Goal: Find specific page/section: Find specific page/section

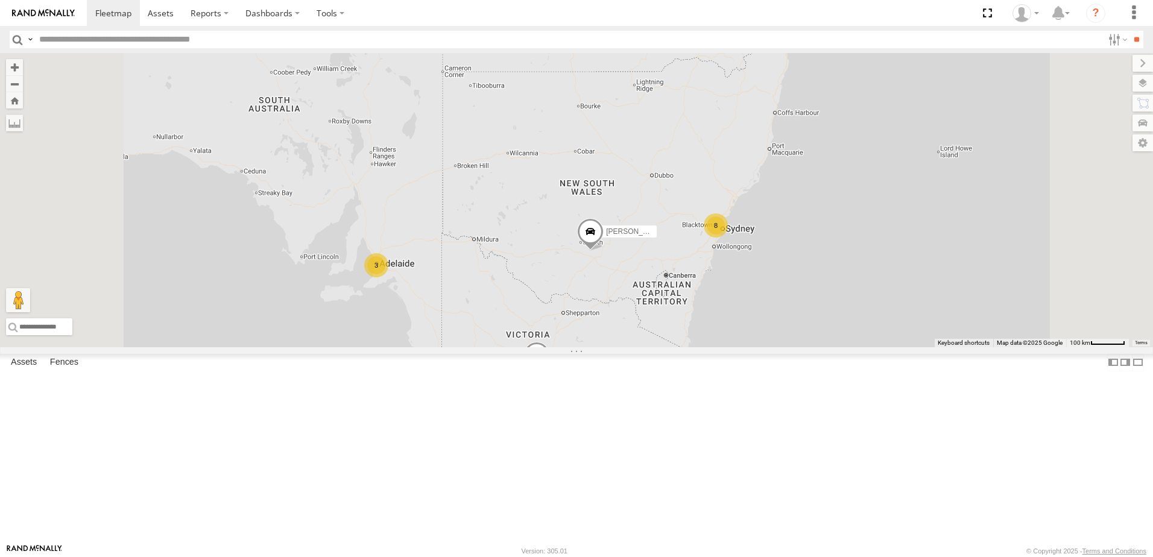
scroll to position [241, 0]
click at [0, 0] on div "Lachlan - BT-50" at bounding box center [0, 0] width 0 height 0
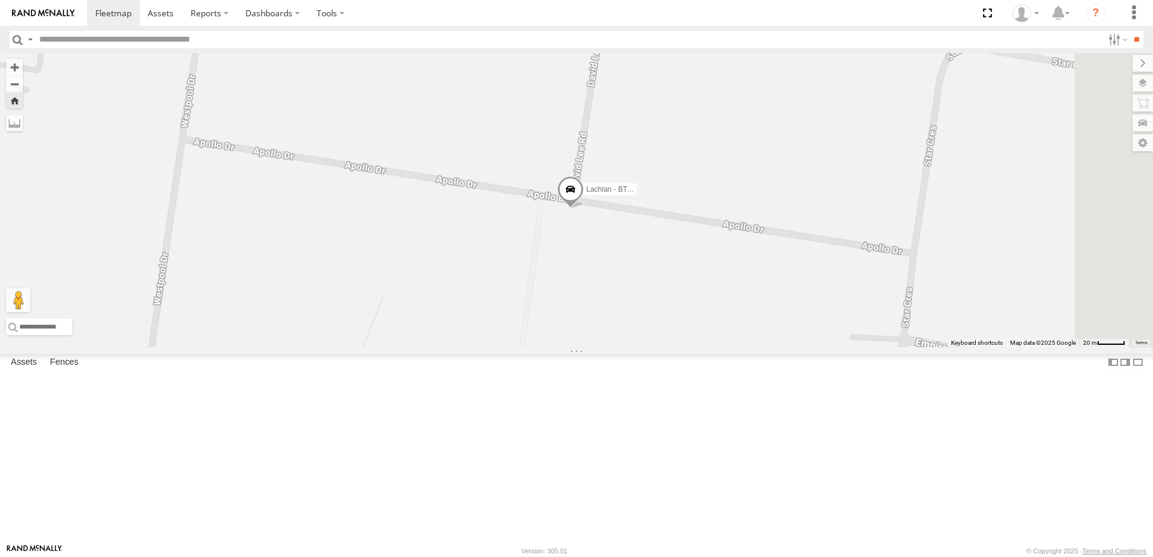
drag, startPoint x: 915, startPoint y: 236, endPoint x: 909, endPoint y: 247, distance: 13.2
click at [909, 247] on div "Lachlan - BT-50" at bounding box center [576, 200] width 1153 height 294
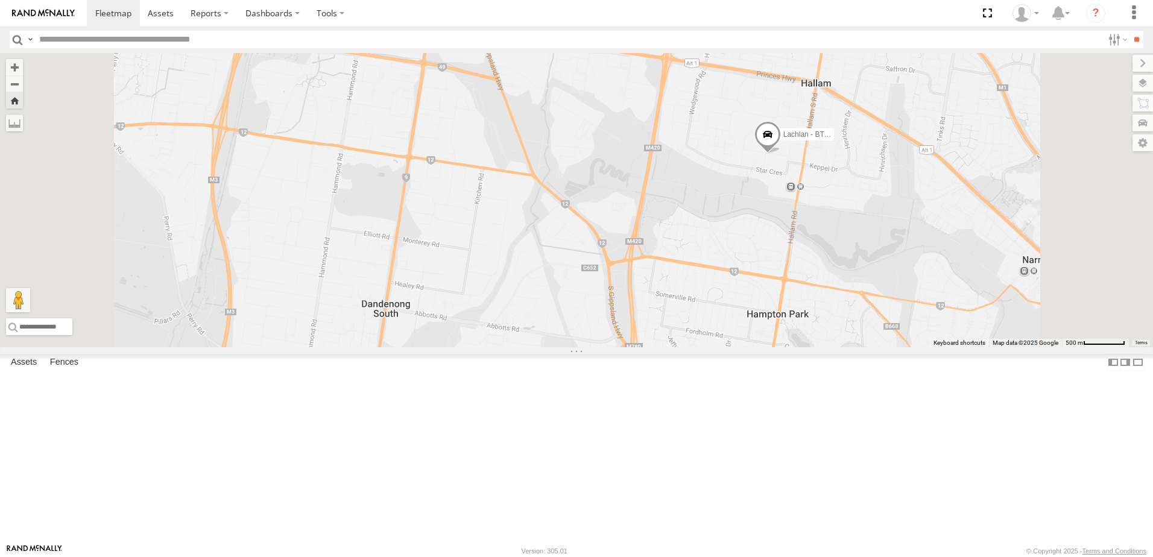
click at [0, 0] on link at bounding box center [0, 0] width 0 height 0
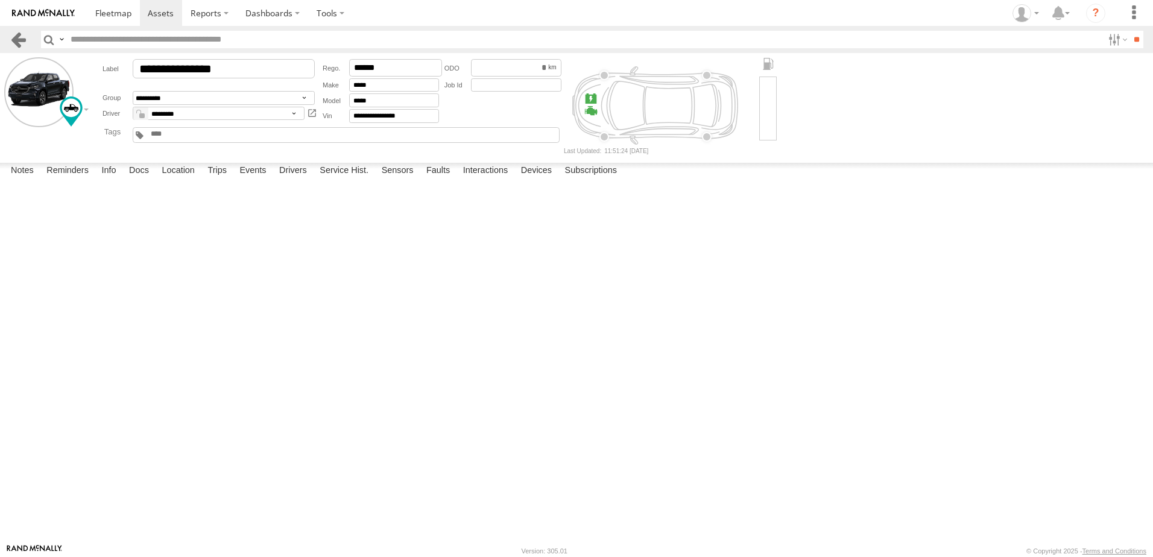
click at [22, 36] on link at bounding box center [18, 39] width 17 height 17
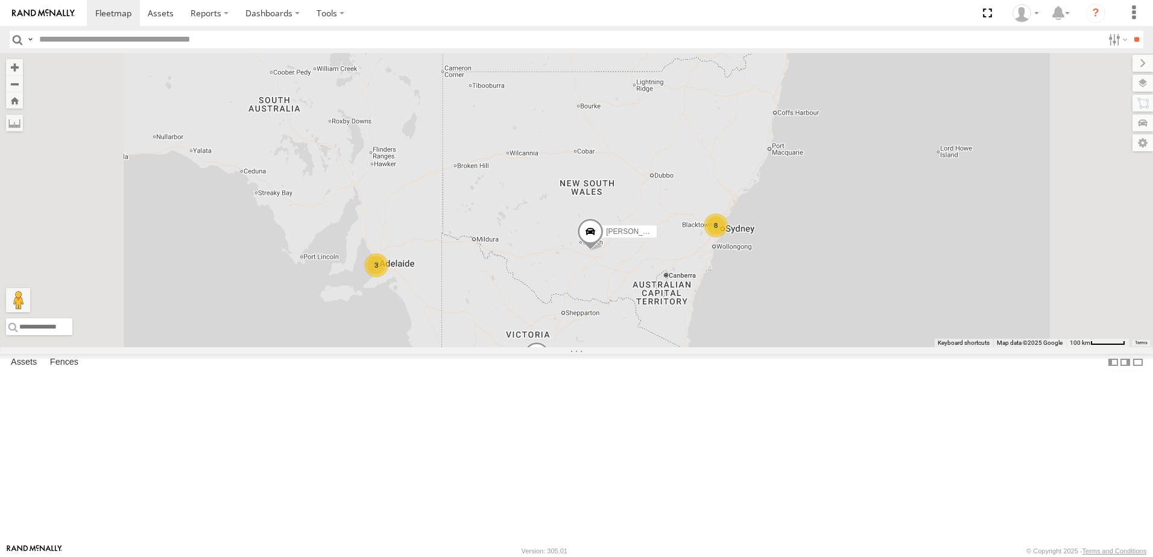
click at [0, 0] on div "All Assets" at bounding box center [0, 0] width 0 height 0
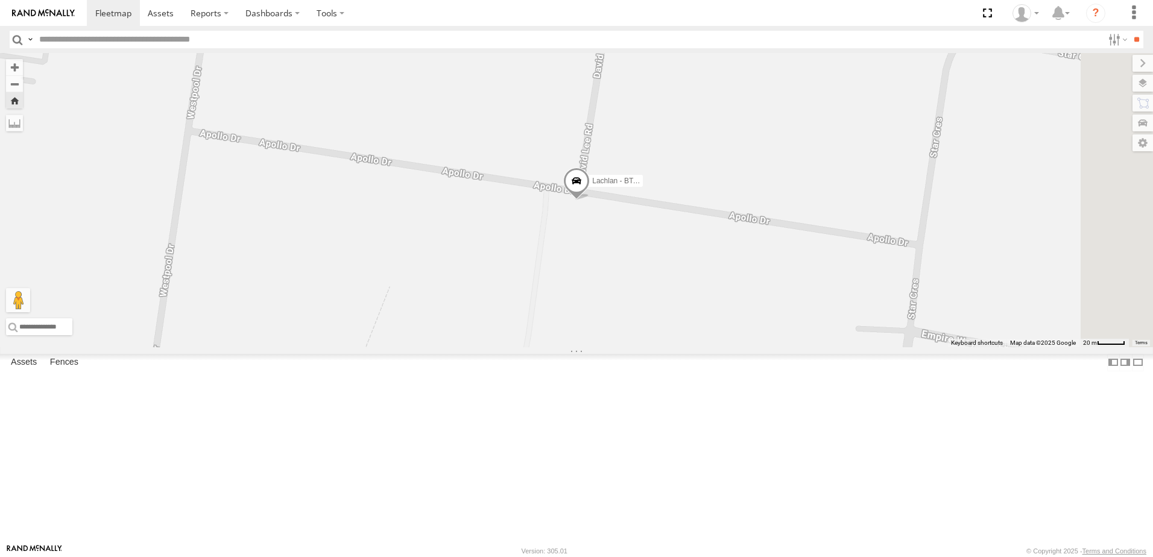
click at [0, 0] on div "[PERSON_NAME] - [US_STATE]" at bounding box center [0, 0] width 0 height 0
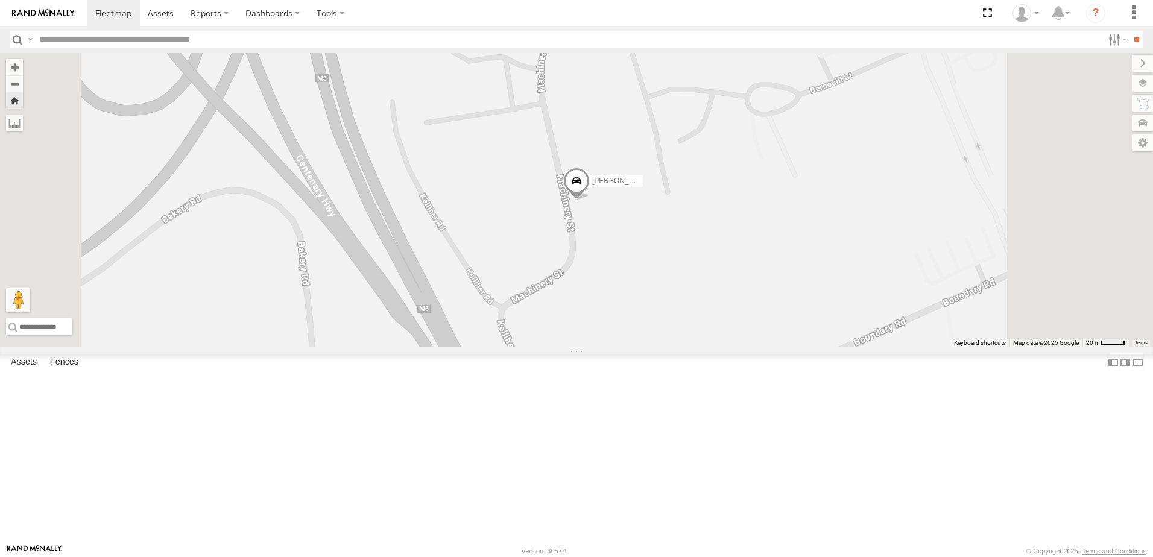
click at [0, 0] on div "[PERSON_NAME] - Mazda BT-50" at bounding box center [0, 0] width 0 height 0
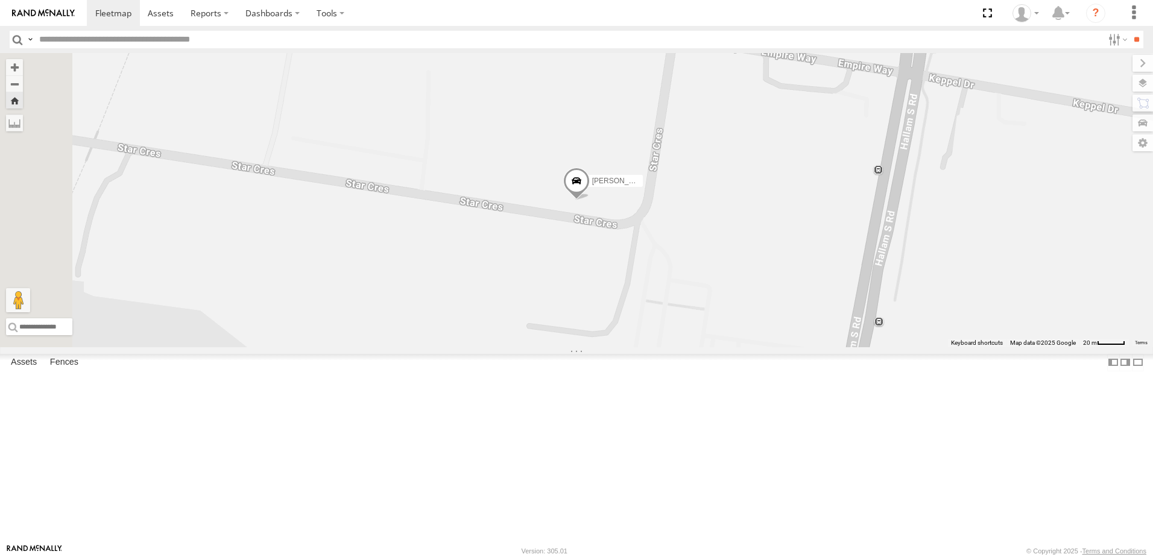
click at [0, 0] on div "Lincoln - Navara" at bounding box center [0, 0] width 0 height 0
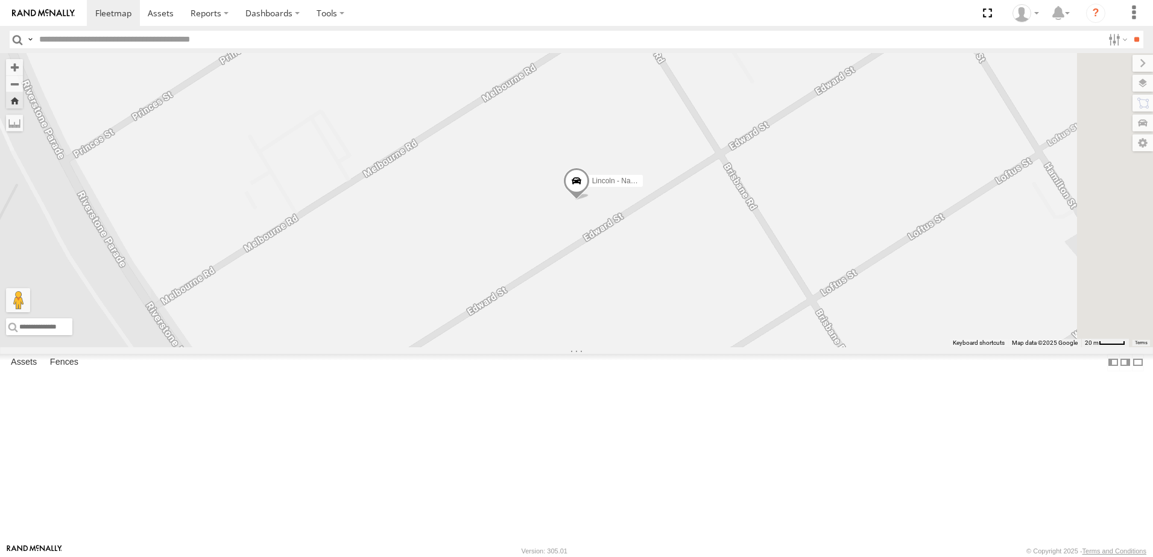
click at [0, 0] on div "[PERSON_NAME]" at bounding box center [0, 0] width 0 height 0
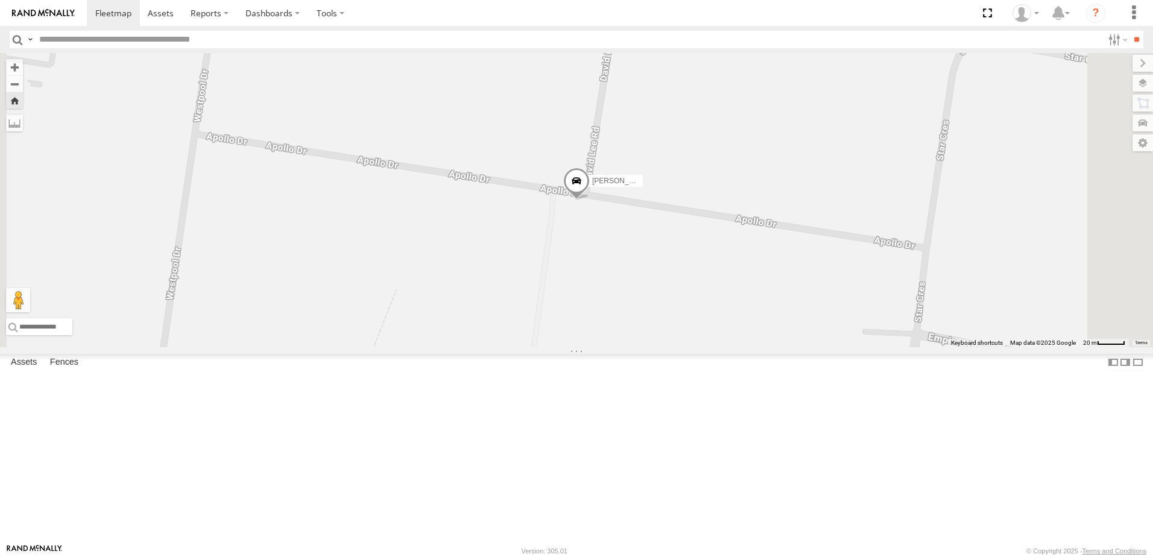
scroll to position [241, 0]
click at [0, 0] on div "[PERSON_NAME]" at bounding box center [0, 0] width 0 height 0
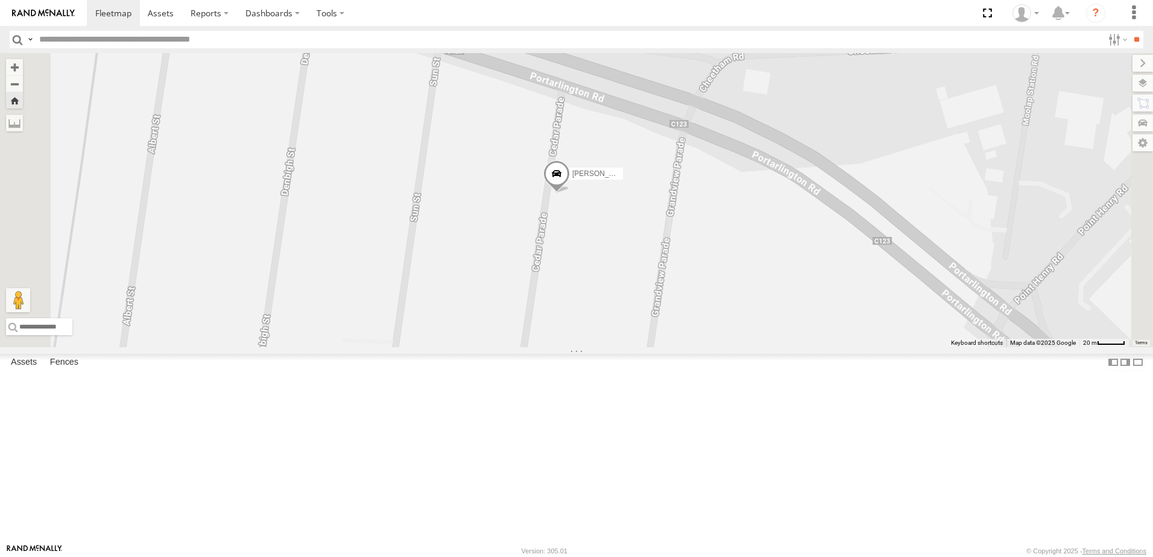
drag, startPoint x: 761, startPoint y: 330, endPoint x: 733, endPoint y: 320, distance: 29.9
click at [733, 320] on div "[PERSON_NAME]" at bounding box center [576, 200] width 1153 height 294
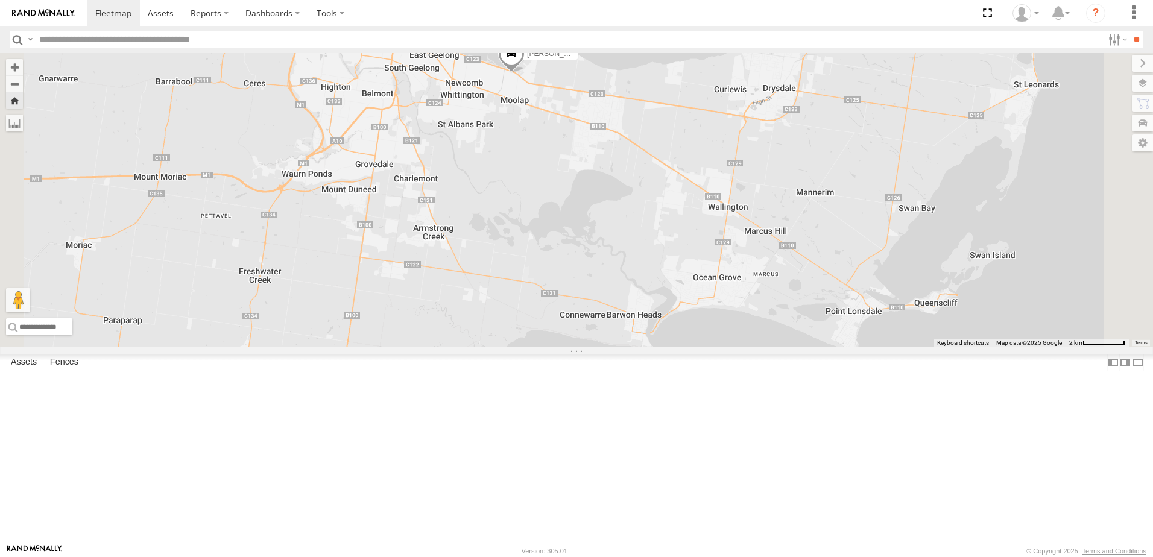
drag, startPoint x: 824, startPoint y: 442, endPoint x: 716, endPoint y: 276, distance: 197.8
click at [716, 276] on div "[PERSON_NAME]" at bounding box center [576, 200] width 1153 height 294
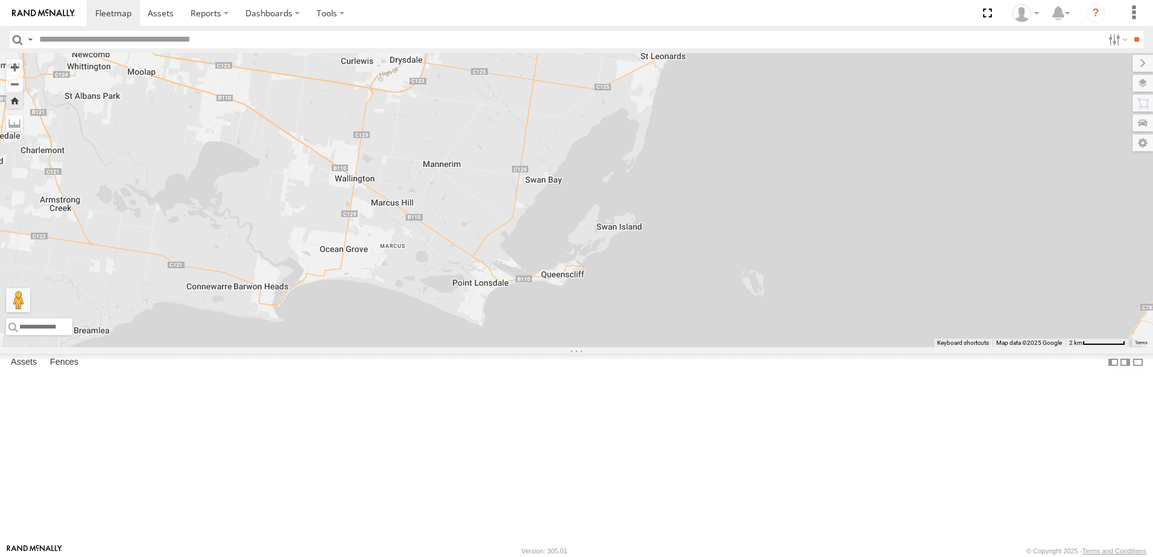
drag, startPoint x: 994, startPoint y: 277, endPoint x: 619, endPoint y: 248, distance: 376.2
click at [619, 248] on div "[PERSON_NAME]" at bounding box center [576, 200] width 1153 height 294
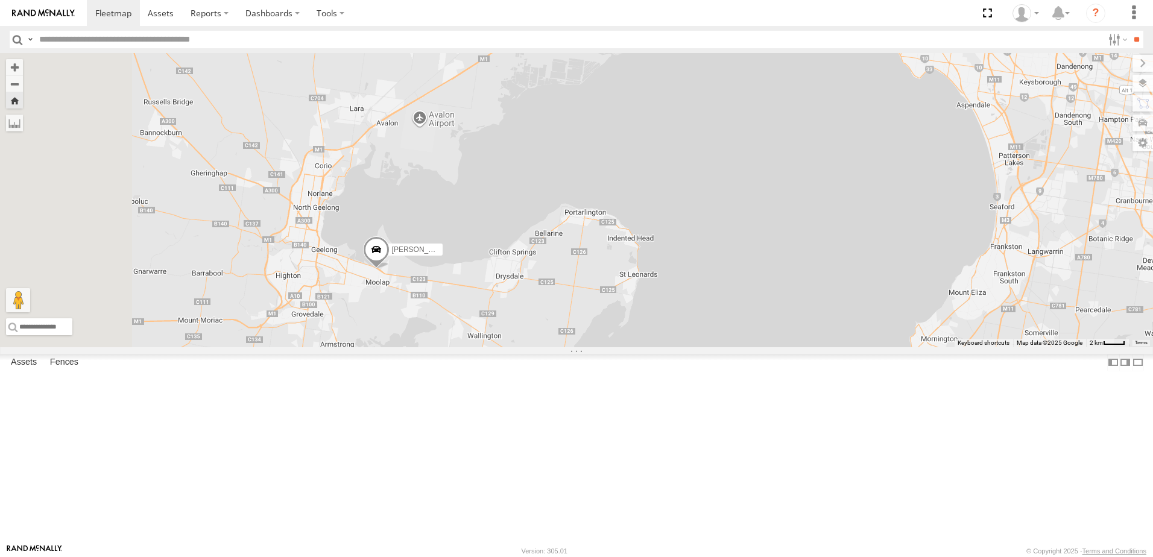
drag, startPoint x: 528, startPoint y: 222, endPoint x: 601, endPoint y: 395, distance: 187.8
click at [601, 347] on div "[PERSON_NAME]" at bounding box center [576, 200] width 1153 height 294
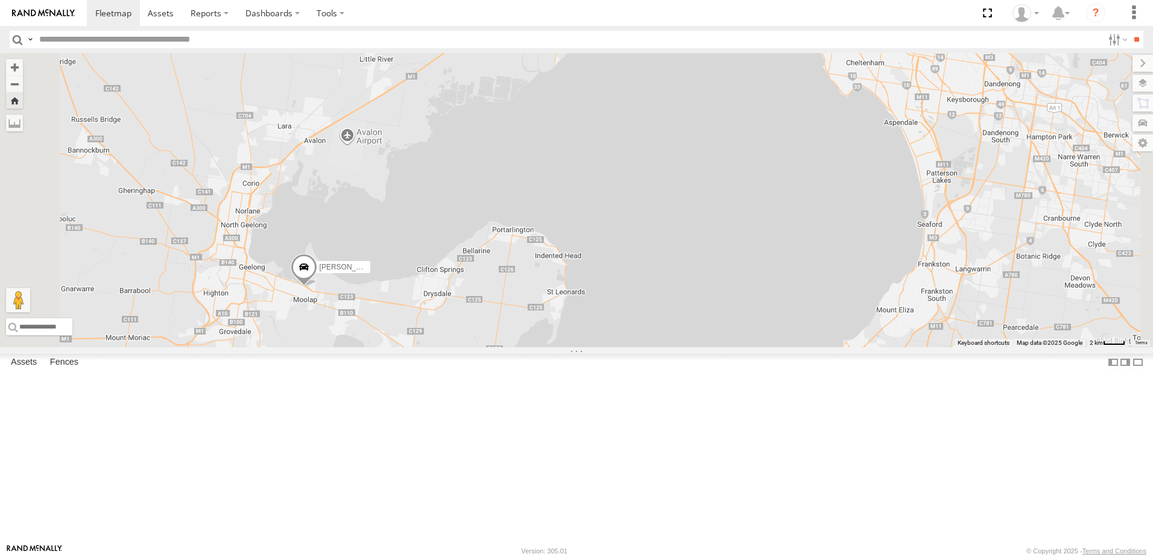
drag, startPoint x: 750, startPoint y: 198, endPoint x: 670, endPoint y: 217, distance: 82.3
click at [672, 216] on div "[PERSON_NAME]" at bounding box center [576, 200] width 1153 height 294
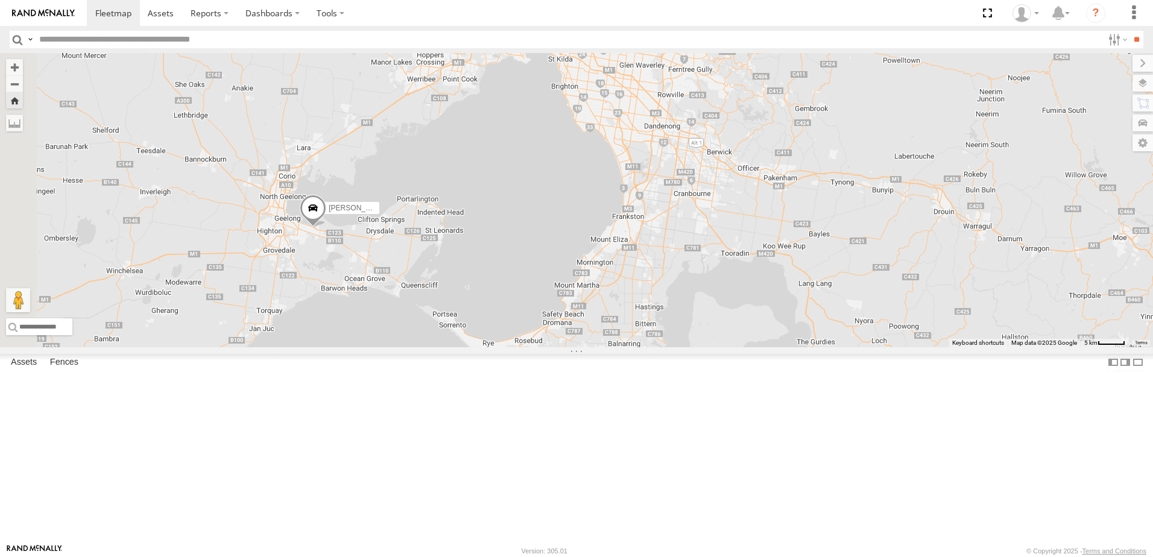
drag, startPoint x: 803, startPoint y: 257, endPoint x: 707, endPoint y: 281, distance: 98.7
click at [707, 281] on div "[PERSON_NAME]" at bounding box center [576, 200] width 1153 height 294
click at [0, 0] on div "[PERSON_NAME]" at bounding box center [0, 0] width 0 height 0
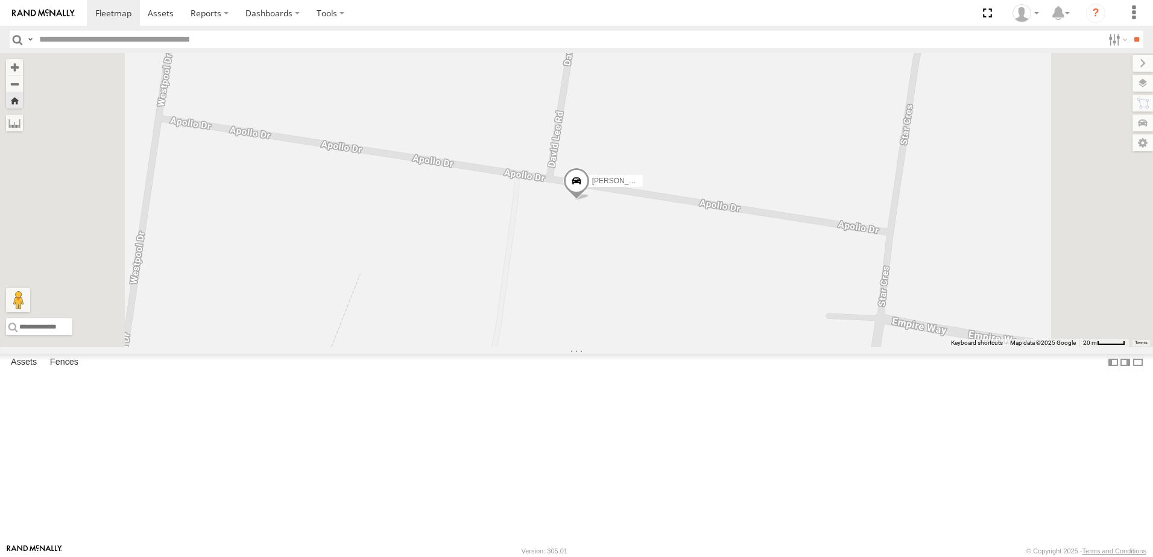
click at [0, 0] on div "[PERSON_NAME]" at bounding box center [0, 0] width 0 height 0
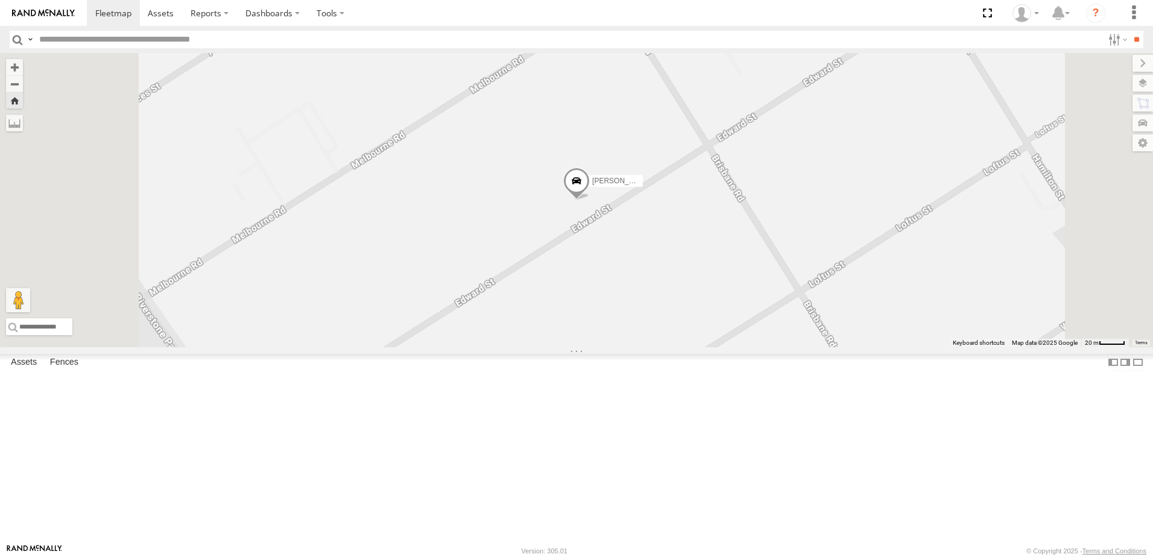
scroll to position [422, 0]
click at [0, 0] on div "[PERSON_NAME]" at bounding box center [0, 0] width 0 height 0
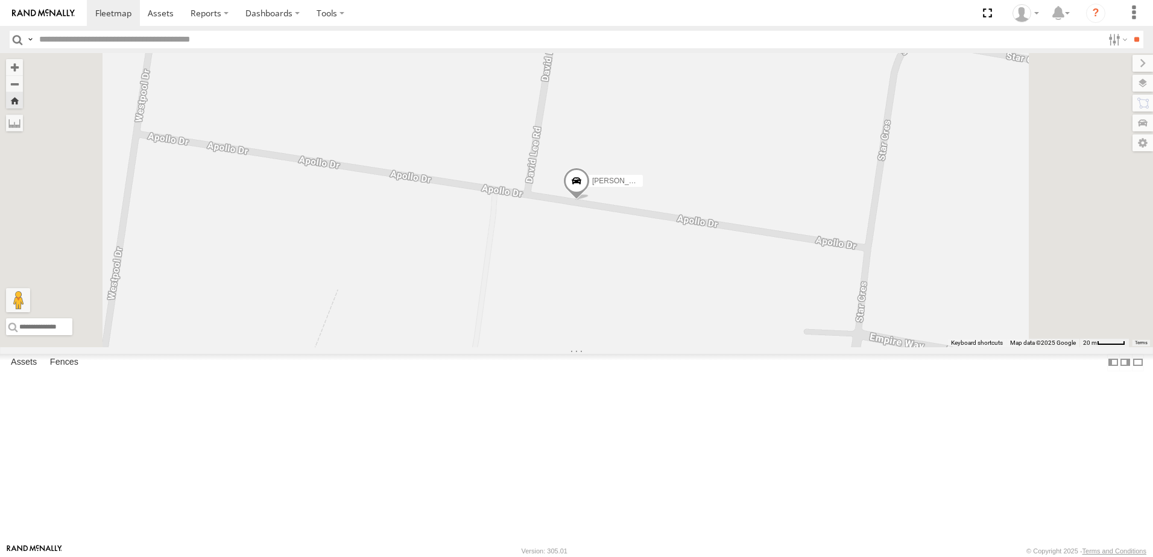
click at [0, 0] on div "[PERSON_NAME]" at bounding box center [0, 0] width 0 height 0
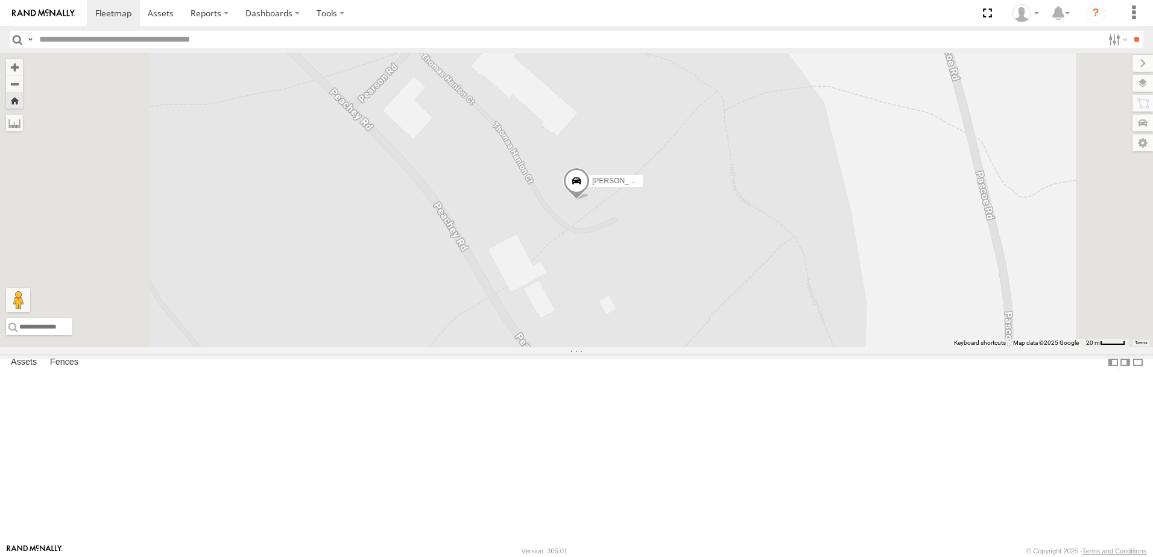
click at [0, 0] on div "All Assets" at bounding box center [0, 0] width 0 height 0
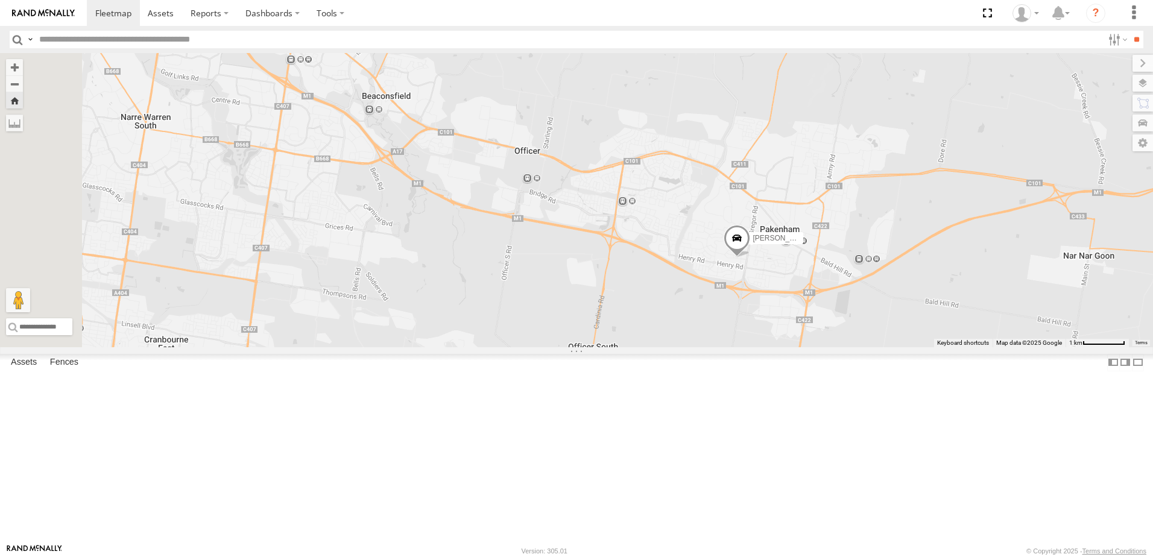
drag, startPoint x: 708, startPoint y: 397, endPoint x: 885, endPoint y: 387, distance: 176.4
click at [885, 347] on div "[PERSON_NAME]-50" at bounding box center [576, 200] width 1153 height 294
